Goal: Find specific page/section: Find specific page/section

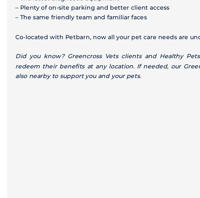
scroll to position [299, 0]
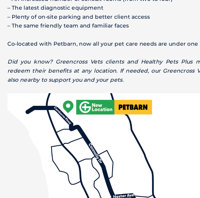
click at [52, 69] on img at bounding box center [100, 198] width 189 height 259
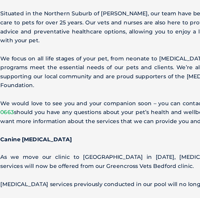
scroll to position [634, 0]
click at [138, 178] on p "[MEDICAL_DATA] services previously conducted in our pool will no longer be avai…" at bounding box center [100, 181] width 189 height 7
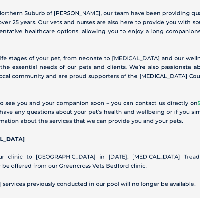
scroll to position [634, 0]
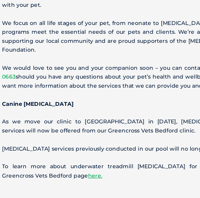
scroll to position [660, 0]
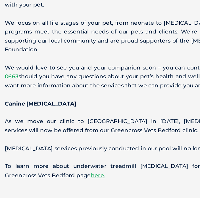
click at [69, 173] on link "here." at bounding box center [74, 175] width 11 height 5
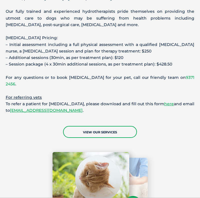
scroll to position [978, 0]
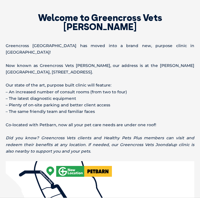
scroll to position [205, 0]
